Goal: Information Seeking & Learning: Learn about a topic

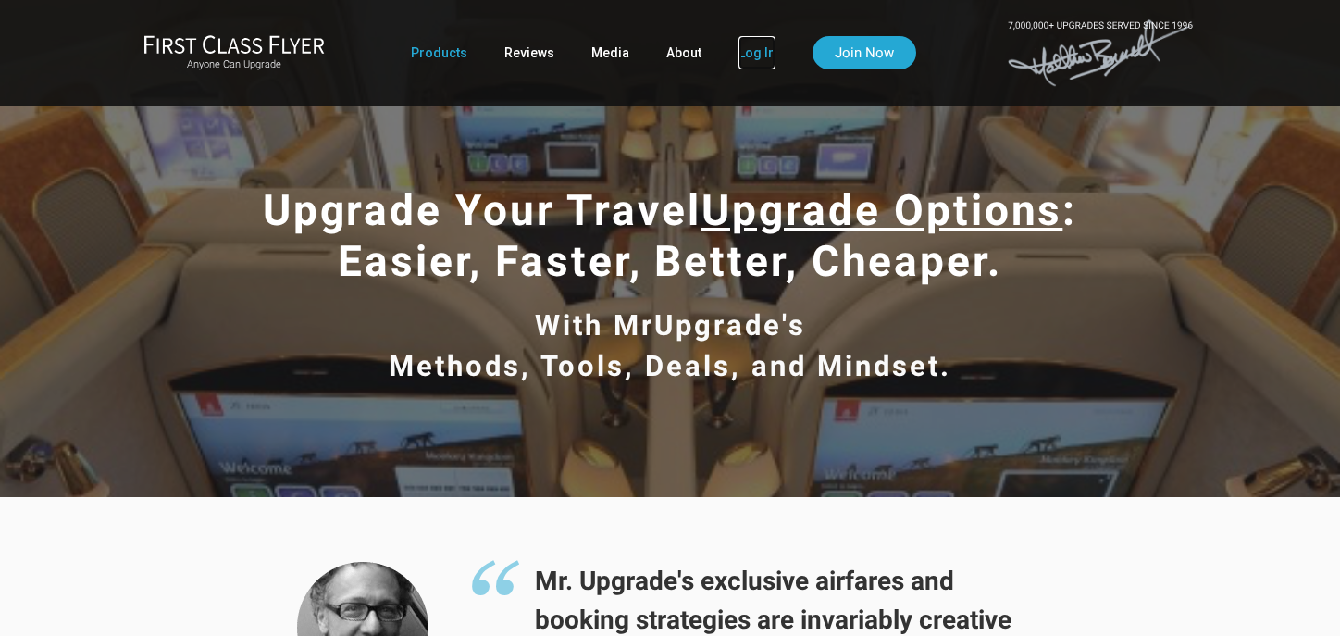
click at [753, 60] on link "Log In" at bounding box center [756, 52] width 37 height 33
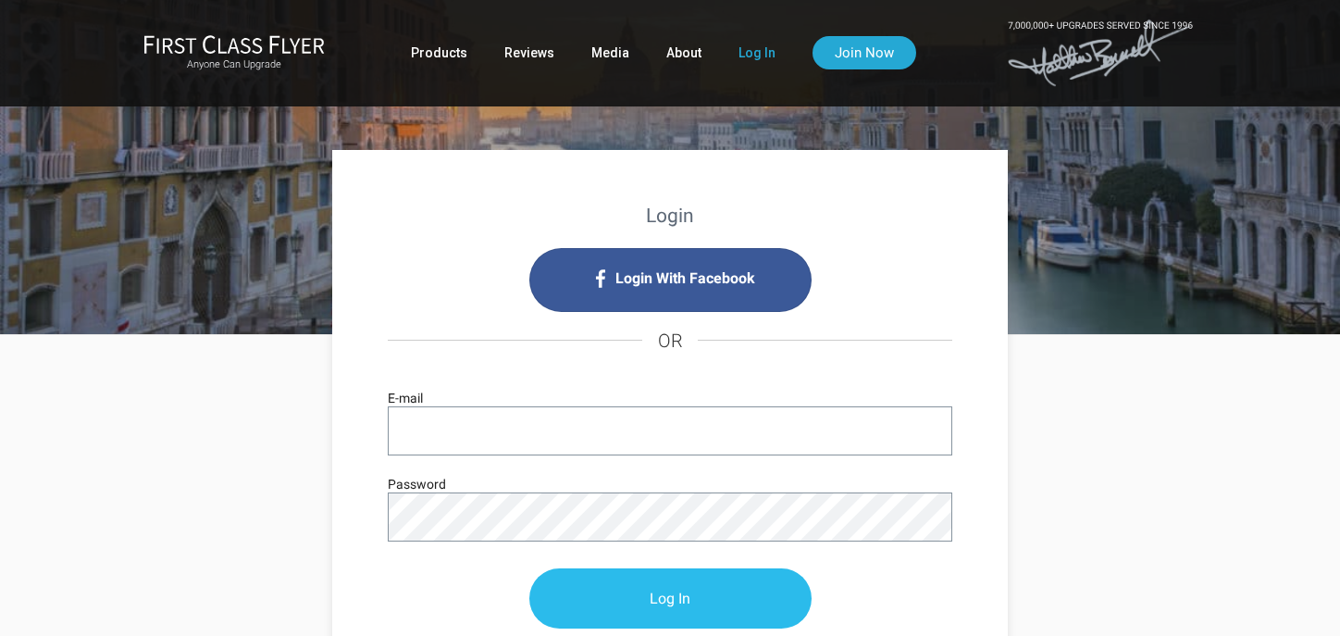
type input "billy@billykolber.com"
click at [633, 594] on input "Log In" at bounding box center [670, 599] width 282 height 60
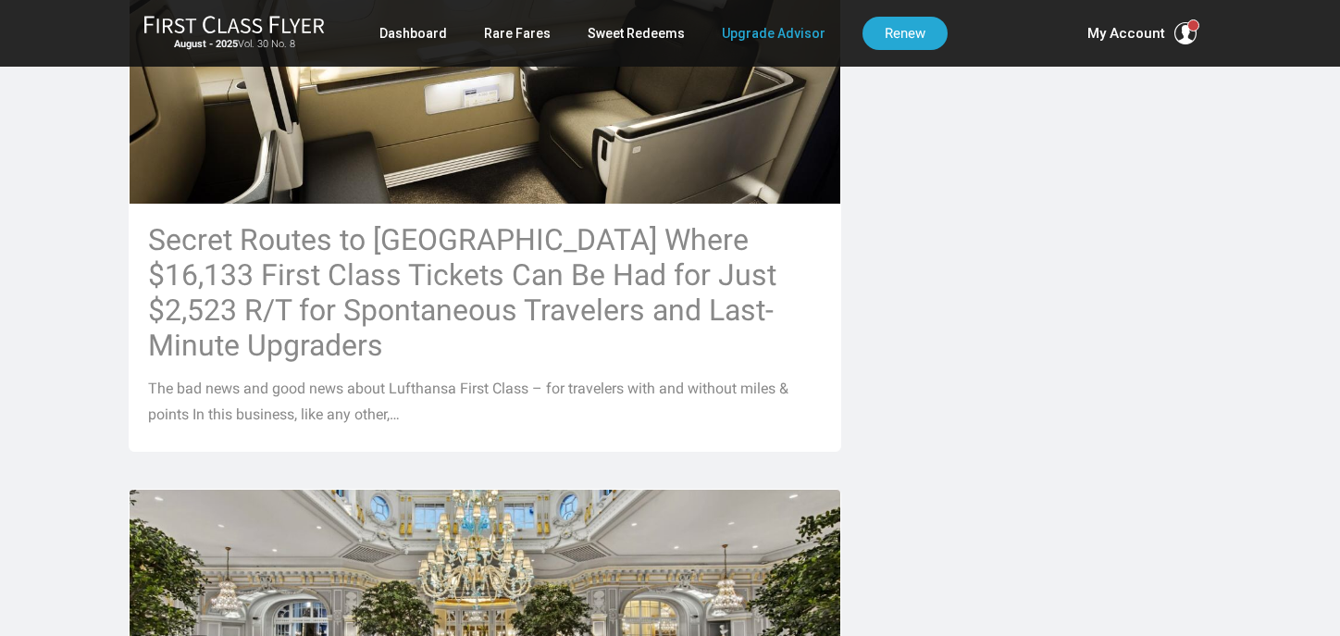
scroll to position [970, 0]
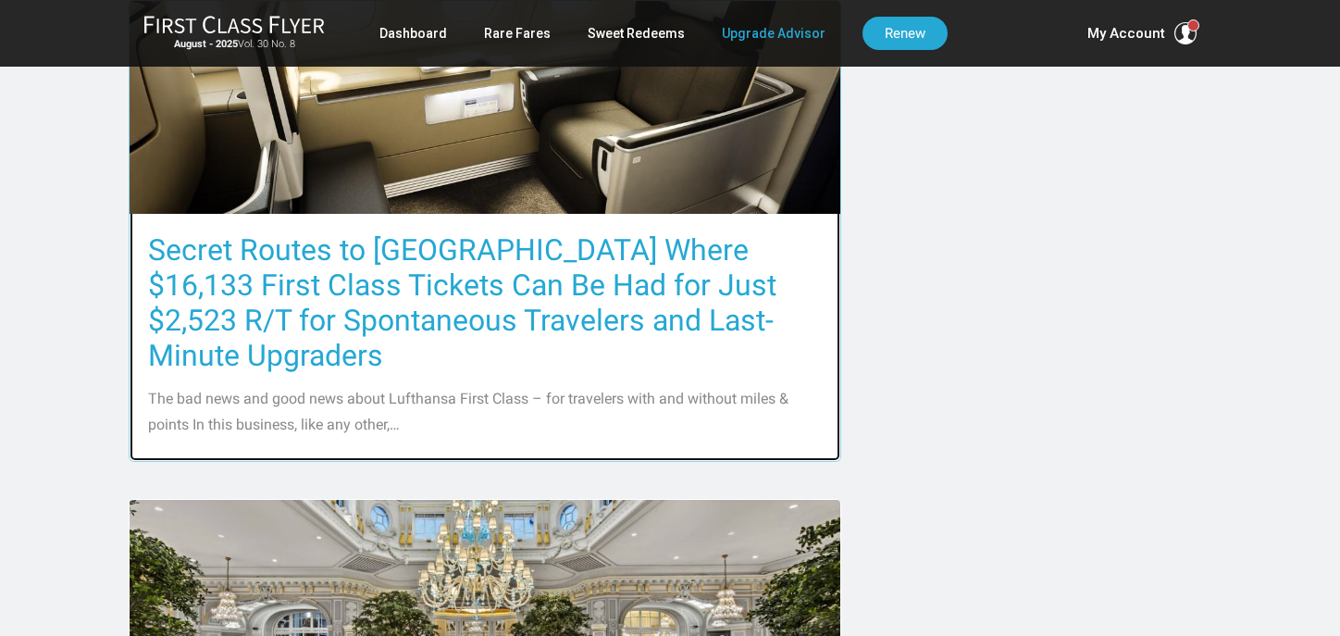
click at [640, 250] on h3 "Secret Routes to Europe Where $16,133 First Class Tickets Can Be Had for Just $…" at bounding box center [485, 302] width 674 height 141
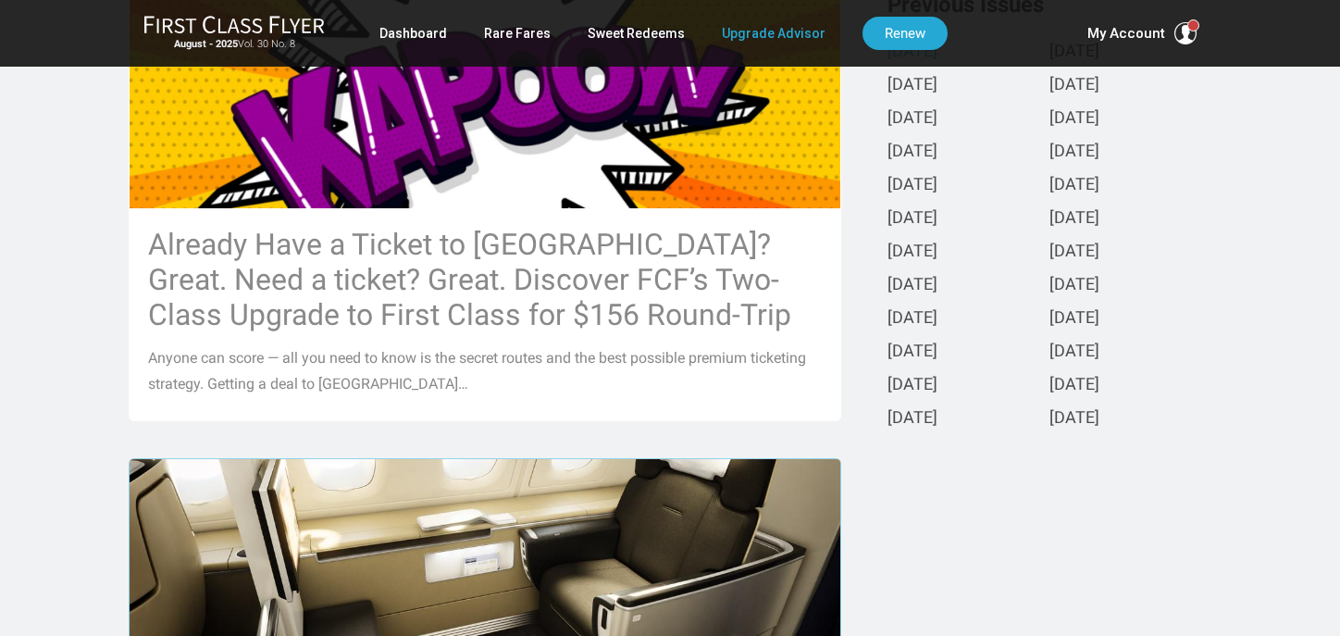
scroll to position [536, 0]
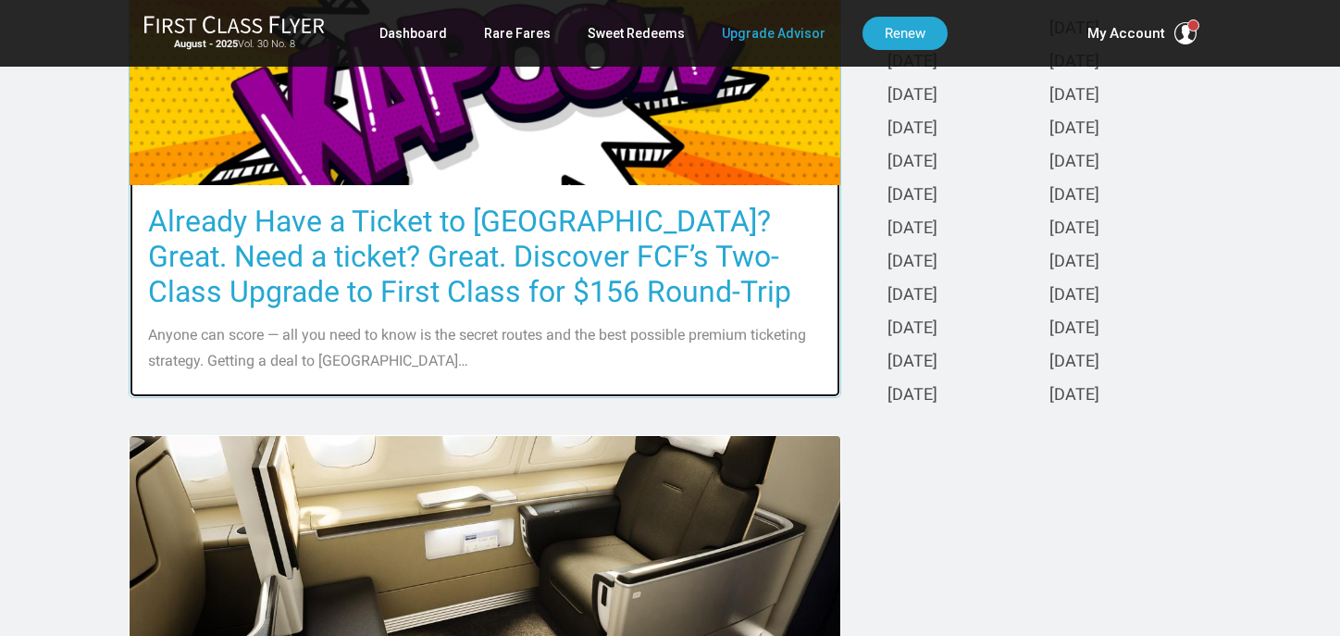
click at [547, 230] on h3 "Already Have a Ticket to Asia? Great. Need a ticket? Great. Discover FCF’s Two-…" at bounding box center [485, 256] width 674 height 105
